Goal: Information Seeking & Learning: Find specific fact

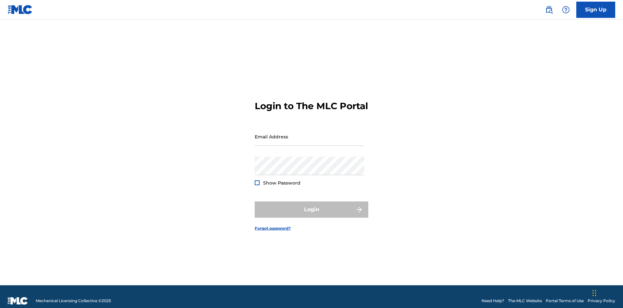
scroll to position [8, 0]
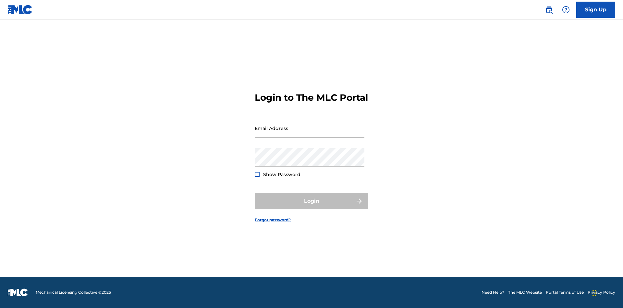
click at [310, 133] on input "Email Address" at bounding box center [310, 128] width 110 height 18
type input "[PERSON_NAME][EMAIL_ADDRESS][DOMAIN_NAME]"
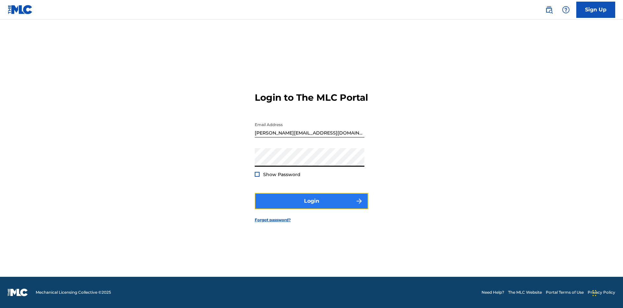
click at [312, 206] on button "Login" at bounding box center [312, 201] width 114 height 16
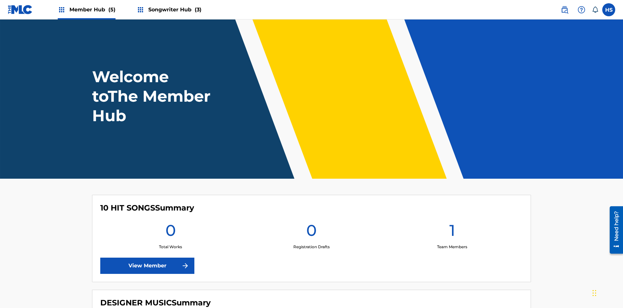
click at [174, 9] on span "Songwriter Hub (3)" at bounding box center [174, 9] width 53 height 7
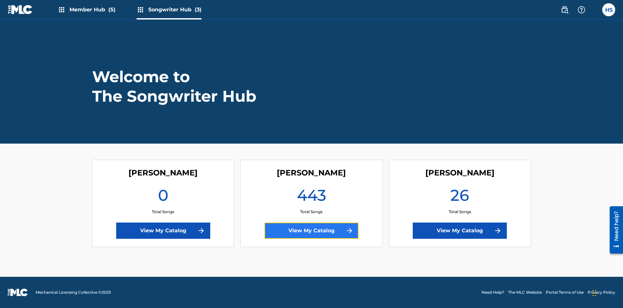
click at [312, 230] on link "View My Catalog" at bounding box center [312, 230] width 94 height 16
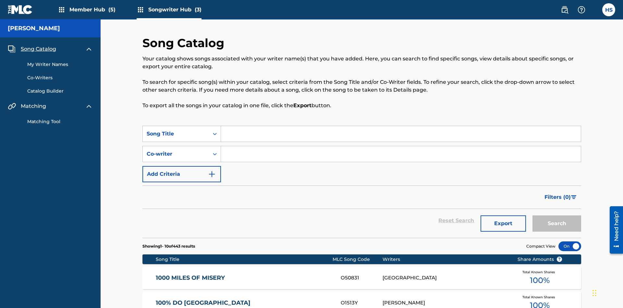
scroll to position [6, 0]
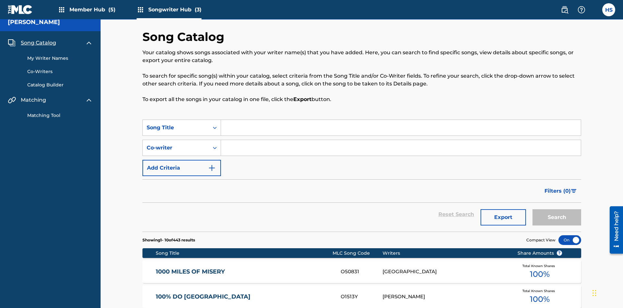
click at [38, 43] on span "Song Catalog" at bounding box center [38, 43] width 35 height 8
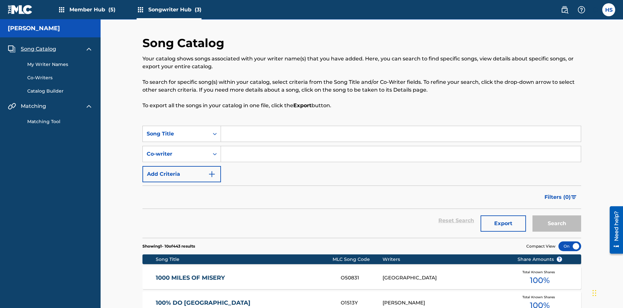
scroll to position [91, 0]
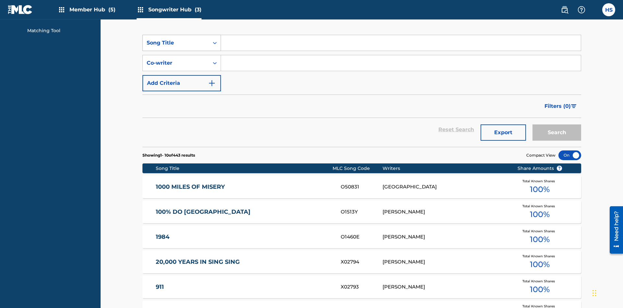
click at [176, 43] on div "Song Title" at bounding box center [176, 43] width 58 height 8
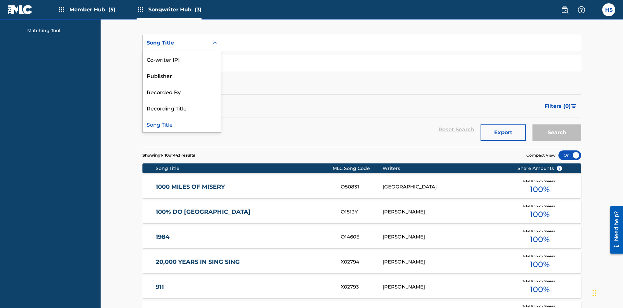
click at [182, 124] on div "Song Title" at bounding box center [182, 124] width 78 height 16
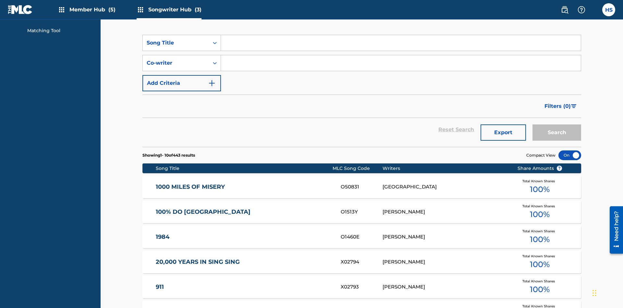
click at [401, 47] on input "Search Form" at bounding box center [401, 43] width 360 height 16
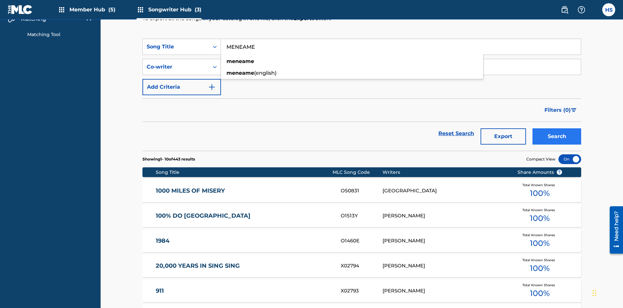
type input "MENEAME"
click at [557, 128] on button "Search" at bounding box center [557, 136] width 49 height 16
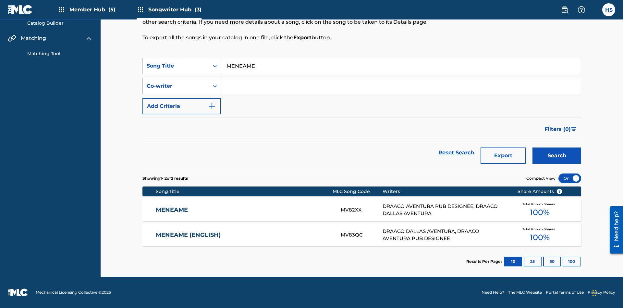
click at [401, 66] on input "MENEAME" at bounding box center [401, 66] width 360 height 16
click at [176, 86] on div "Co-writer" at bounding box center [176, 86] width 58 height 8
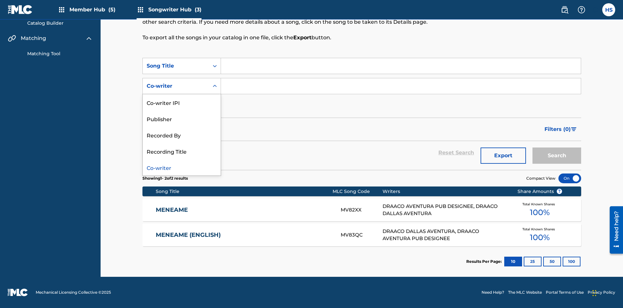
click at [182, 167] on div "Co-writer" at bounding box center [182, 167] width 78 height 16
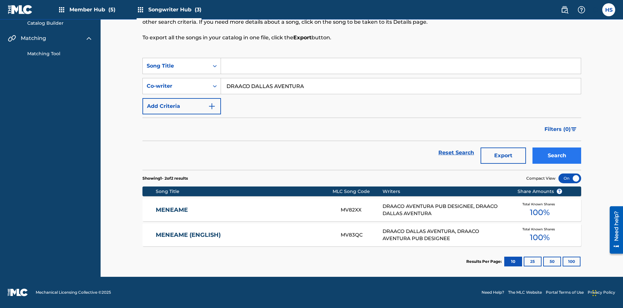
type input "DRAACO DALLAS AVENTURA"
click at [557, 155] on button "Search" at bounding box center [557, 155] width 49 height 16
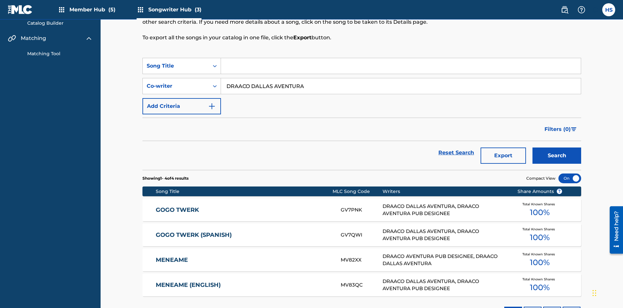
click at [401, 78] on input "DRAACO DALLAS AVENTURA" at bounding box center [401, 86] width 360 height 16
click at [176, 62] on div "Song Title" at bounding box center [176, 66] width 58 height 8
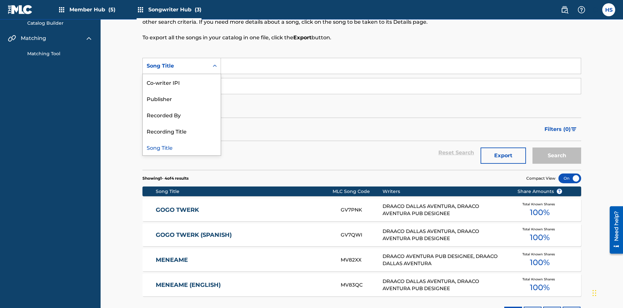
click at [182, 74] on div "Co-writer IPI" at bounding box center [182, 82] width 78 height 16
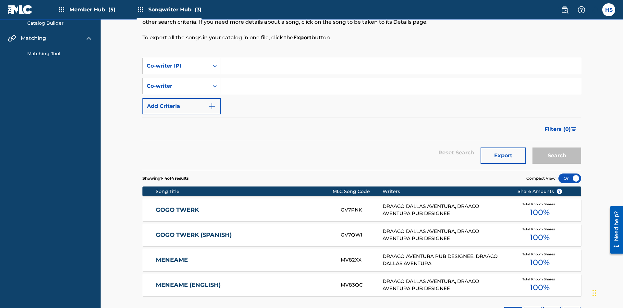
click at [401, 58] on input "Search Form" at bounding box center [401, 66] width 360 height 16
type input "00766422818"
click at [557, 147] on button "Search" at bounding box center [557, 155] width 49 height 16
click at [176, 62] on div "Co-writer IPI" at bounding box center [176, 66] width 58 height 8
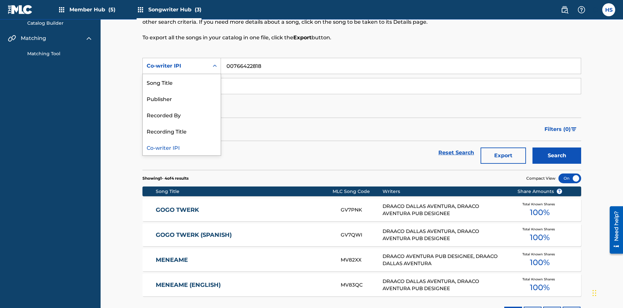
click at [182, 106] on div "Recorded By" at bounding box center [182, 114] width 78 height 16
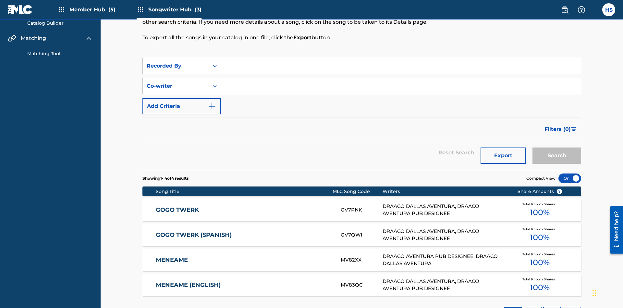
click at [401, 58] on input "Search Form" at bounding box center [401, 66] width 360 height 16
type input "DRAACO AVENTURA"
click at [557, 147] on button "Search" at bounding box center [557, 155] width 49 height 16
click at [176, 62] on div "Recorded By" at bounding box center [176, 66] width 58 height 8
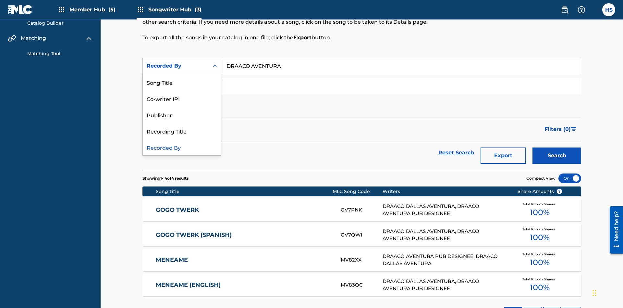
click at [182, 106] on div "Publisher" at bounding box center [182, 114] width 78 height 16
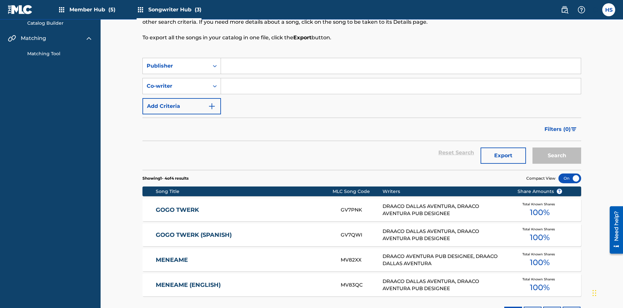
click at [401, 58] on input "Search Form" at bounding box center [401, 66] width 360 height 16
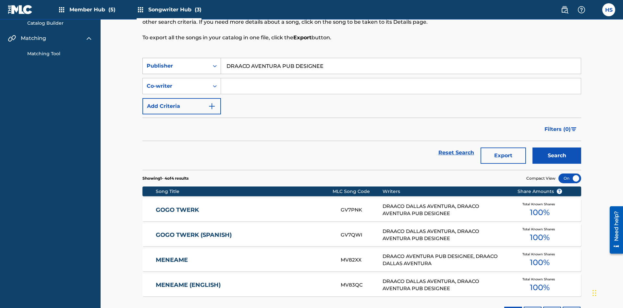
type input "DRAACO AVENTURA PUB DESIGNEE"
click at [557, 147] on button "Search" at bounding box center [557, 155] width 49 height 16
click at [176, 62] on div "Publisher" at bounding box center [176, 66] width 58 height 8
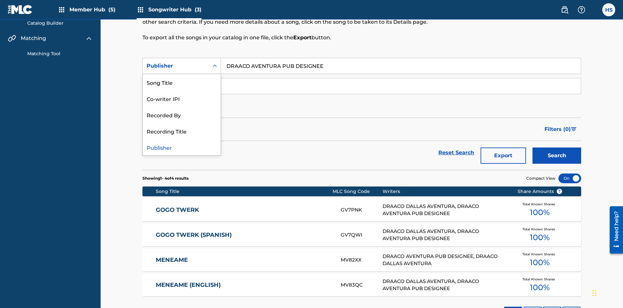
click at [182, 123] on div "Recording Title" at bounding box center [182, 131] width 78 height 16
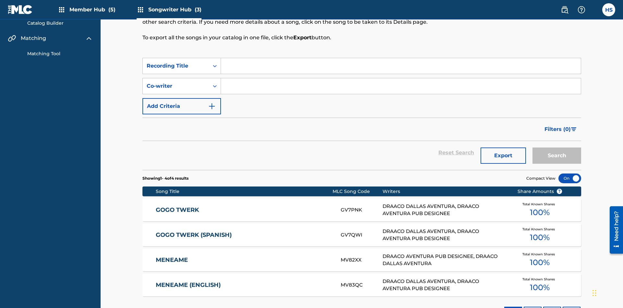
click at [401, 58] on input "Search Form" at bounding box center [401, 66] width 360 height 16
type input "MENEAME"
